Goal: Information Seeking & Learning: Learn about a topic

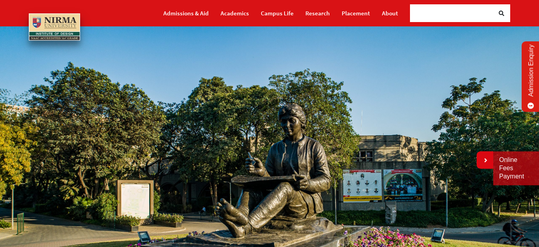
click at [64, 13] on nav "Admissions & Aid Academics Campus Life Research Placement About" at bounding box center [269, 13] width 481 height 26
click at [429, 12] on span "Search Here" at bounding box center [434, 13] width 36 height 9
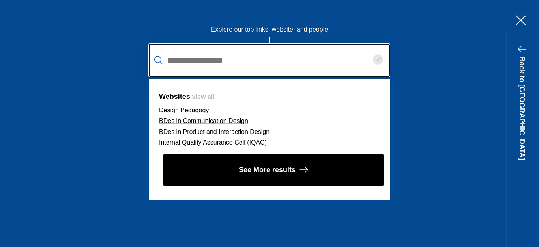
scroll to position [45, 0]
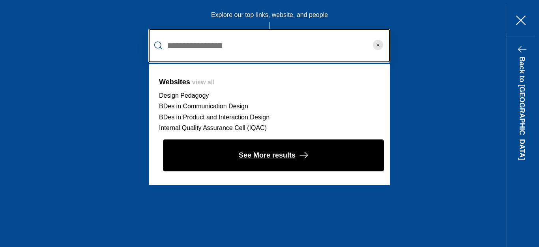
type input "**********"
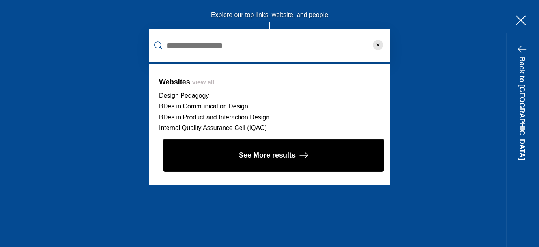
click at [229, 149] on button "See More results" at bounding box center [273, 156] width 221 height 32
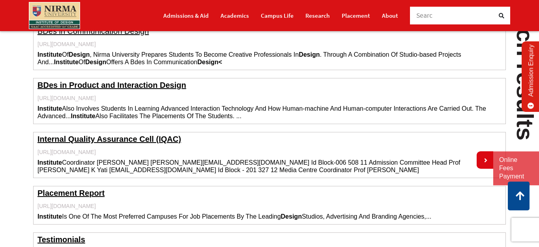
scroll to position [179, 0]
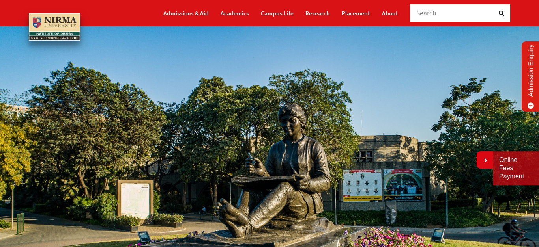
click at [483, 41] on img at bounding box center [269, 177] width 539 height 302
click at [445, 50] on img at bounding box center [269, 177] width 539 height 302
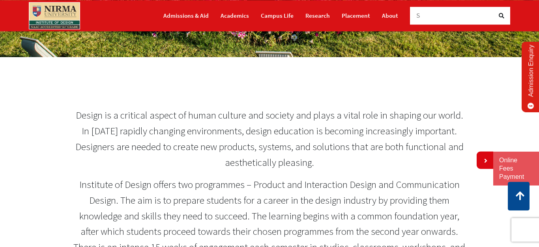
scroll to position [270, 0]
